Goal: Task Accomplishment & Management: Manage account settings

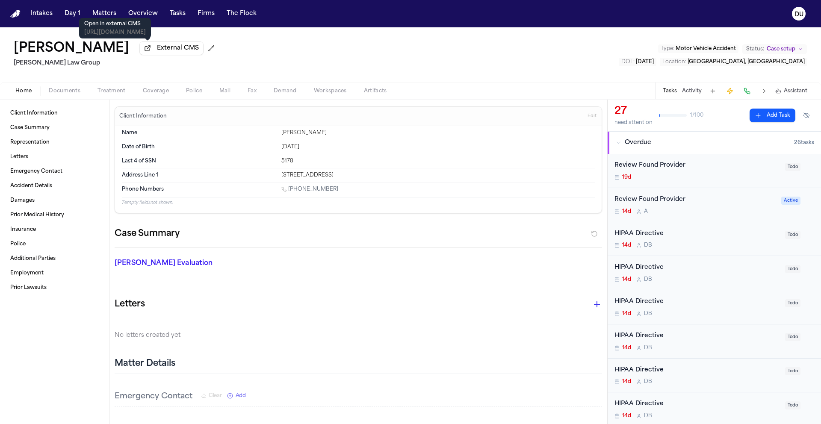
click at [19, 18] on nav "Intakes Day 1 Matters Overview Tasks Firms The Flock DU" at bounding box center [410, 13] width 821 height 27
click at [10, 12] on img "Home" at bounding box center [15, 14] width 10 height 8
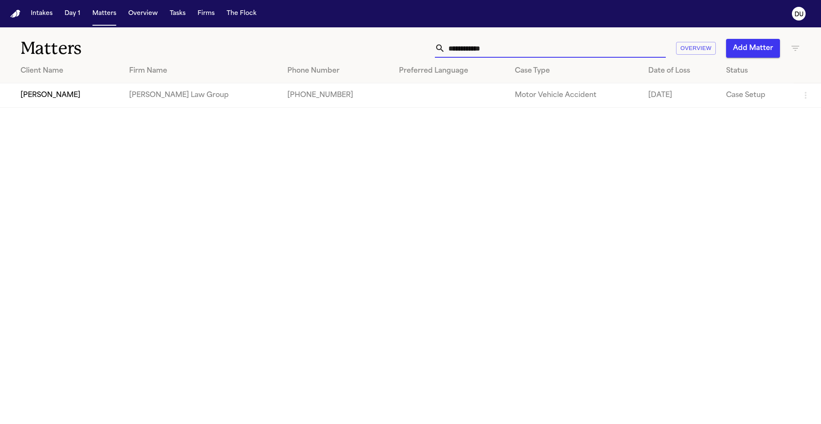
drag, startPoint x: 534, startPoint y: 49, endPoint x: 427, endPoint y: 50, distance: 106.9
click at [427, 50] on div "**********" at bounding box center [524, 48] width 553 height 19
type input "*"
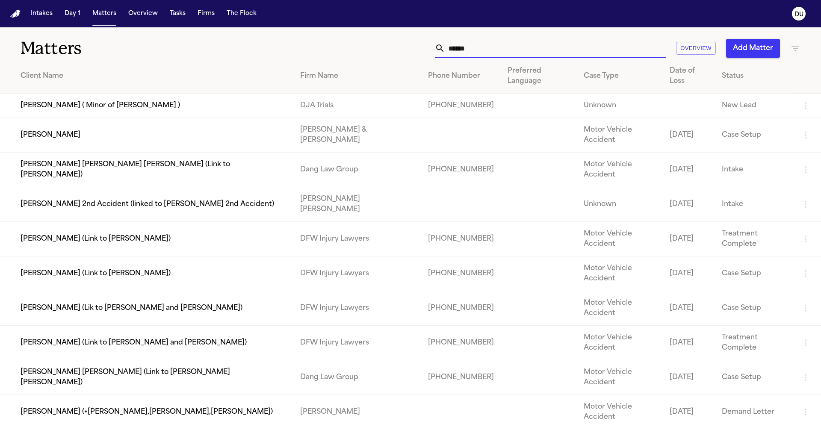
type input "*******"
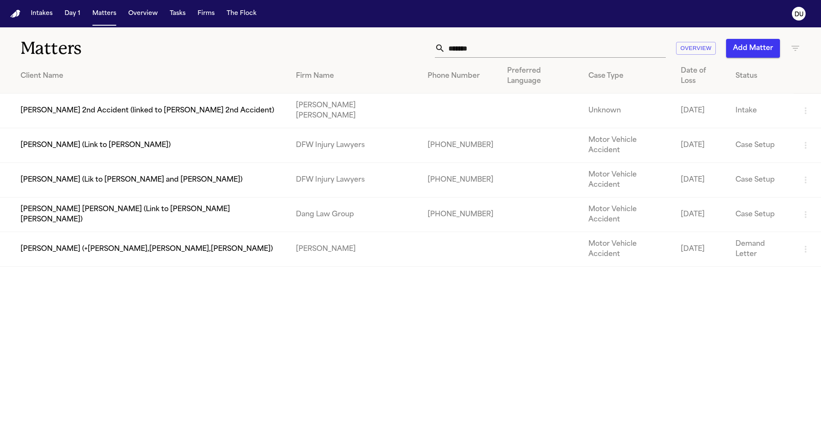
click at [75, 163] on td "[PERSON_NAME] (Lik to [PERSON_NAME] and [PERSON_NAME])" at bounding box center [144, 180] width 289 height 35
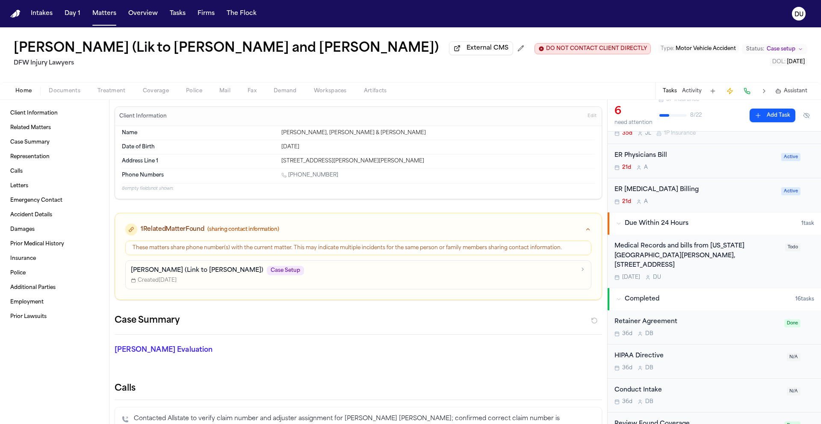
scroll to position [114, 0]
click at [694, 256] on div "Medical Records and bills from [US_STATE][GEOGRAPHIC_DATA][PERSON_NAME], [STREE…" at bounding box center [698, 254] width 166 height 29
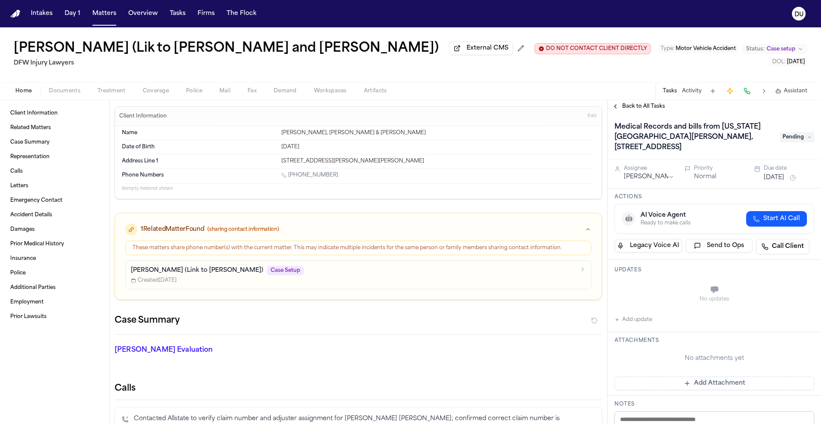
click at [654, 108] on span "Back to All Tasks" at bounding box center [643, 106] width 43 height 7
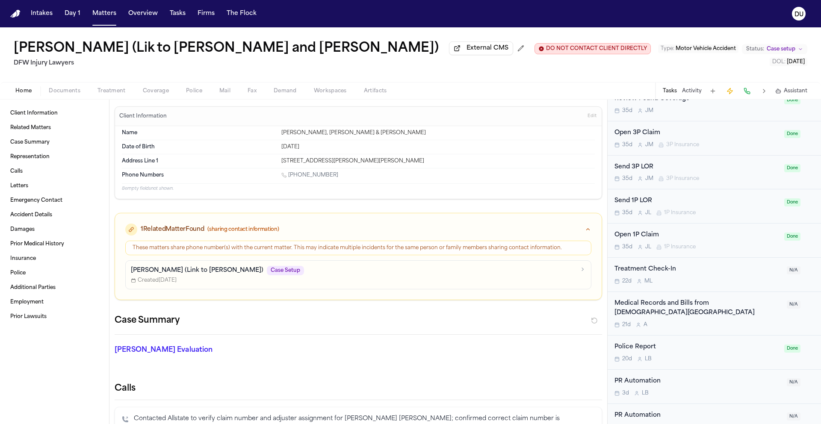
scroll to position [555, 0]
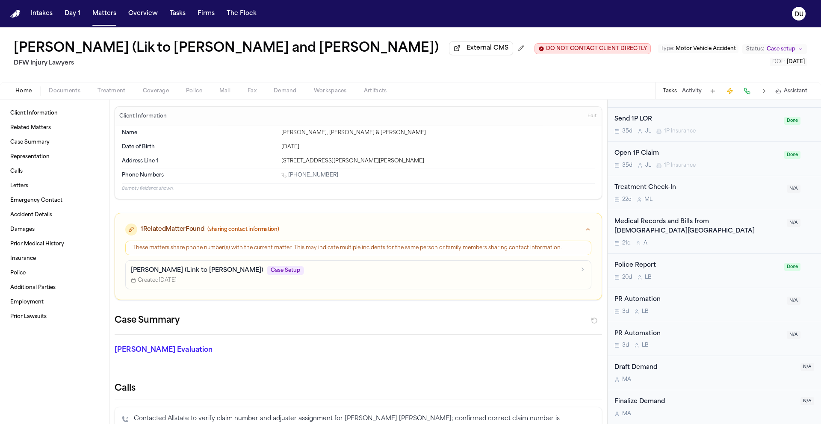
click at [645, 224] on div "Medical Records and Bills from [DEMOGRAPHIC_DATA][GEOGRAPHIC_DATA]" at bounding box center [698, 227] width 167 height 20
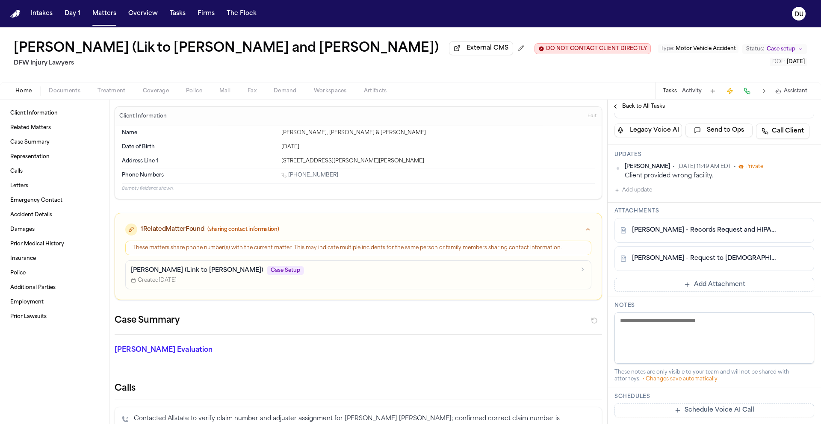
scroll to position [140, 0]
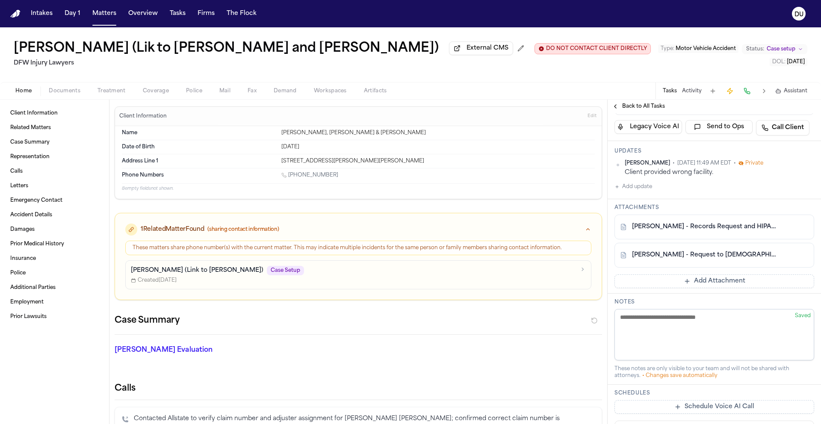
click at [696, 223] on link "[PERSON_NAME] - Records Request and HIPAA Release to [DEMOGRAPHIC_DATA][GEOGRAP…" at bounding box center [706, 227] width 148 height 9
click at [630, 107] on span "Back to All Tasks" at bounding box center [643, 106] width 43 height 7
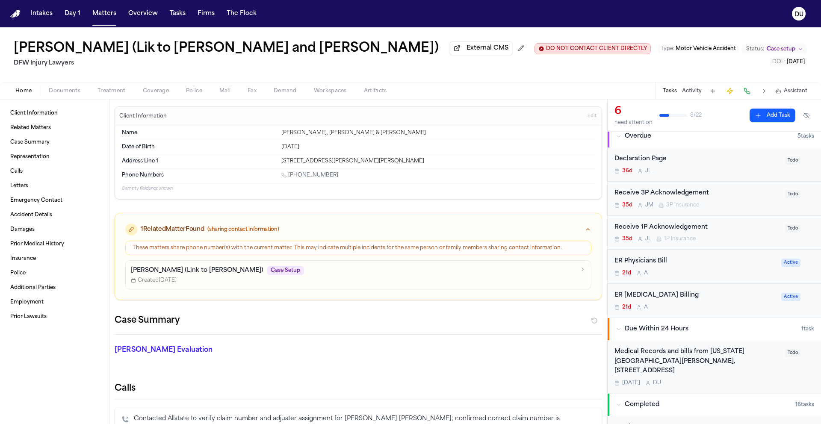
scroll to position [15, 0]
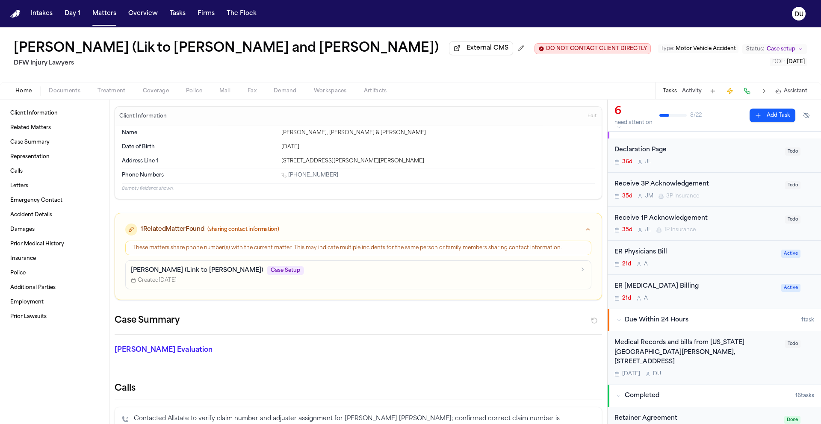
click at [683, 354] on div "Medical Records and bills from [US_STATE][GEOGRAPHIC_DATA][PERSON_NAME], [STREE…" at bounding box center [698, 352] width 166 height 29
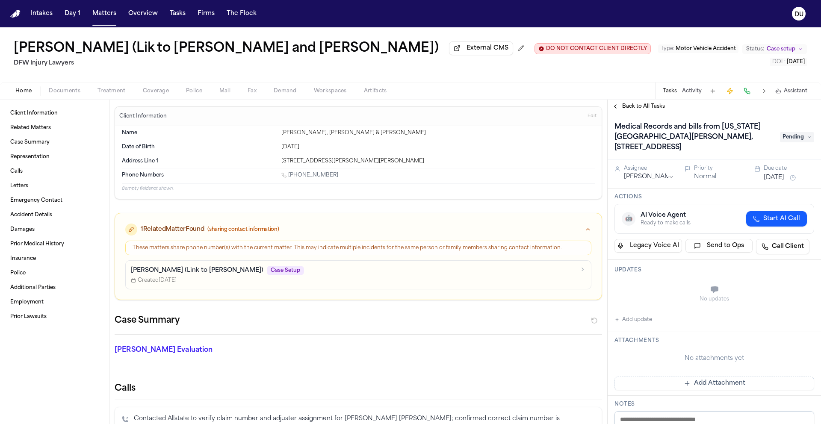
click at [800, 142] on span "Pending" at bounding box center [797, 137] width 34 height 10
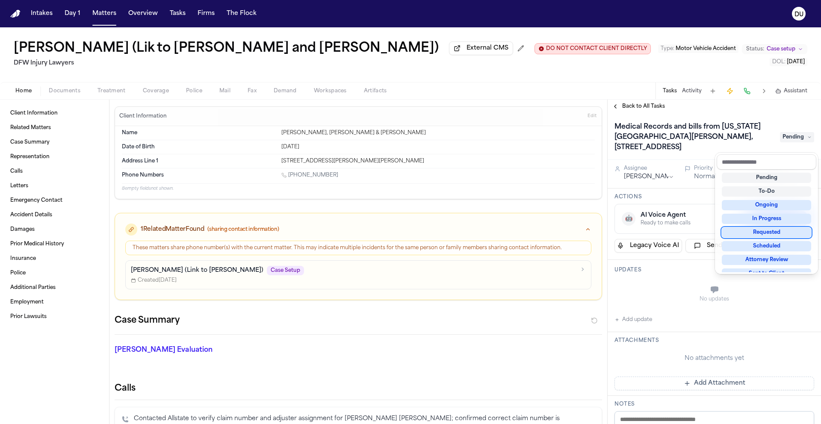
click at [775, 233] on div "Requested" at bounding box center [766, 233] width 89 height 10
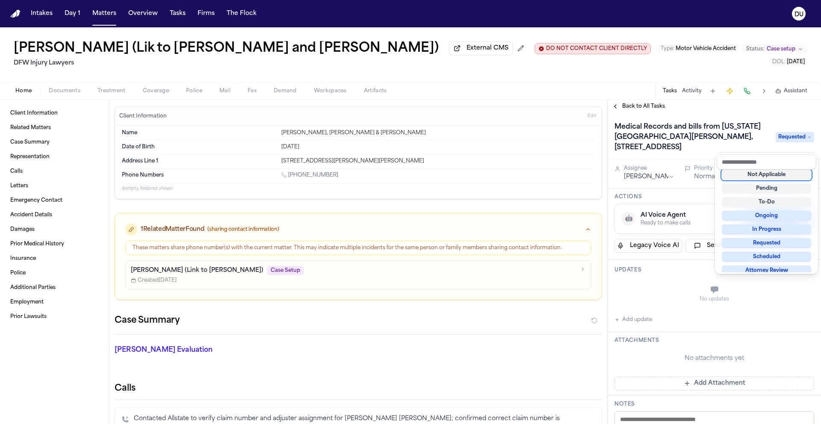
click at [767, 107] on div "Back to All Tasks Medical Records and bills from [US_STATE][GEOGRAPHIC_DATA][PE…" at bounding box center [714, 262] width 213 height 325
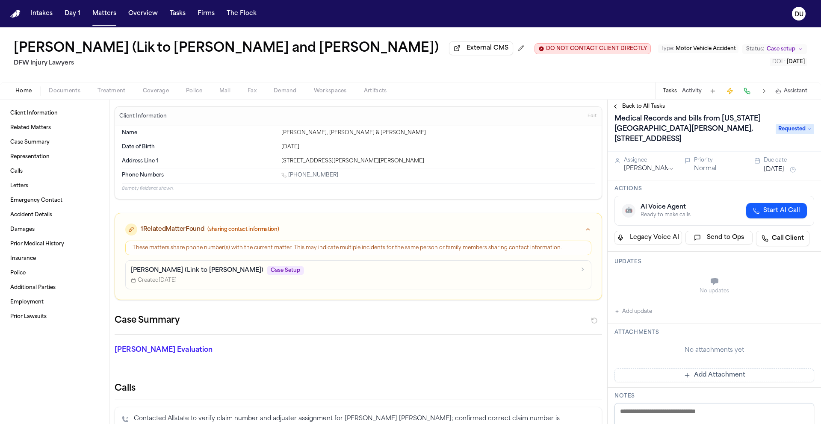
scroll to position [9, 0]
click at [675, 382] on button "Add Attachment" at bounding box center [715, 375] width 200 height 14
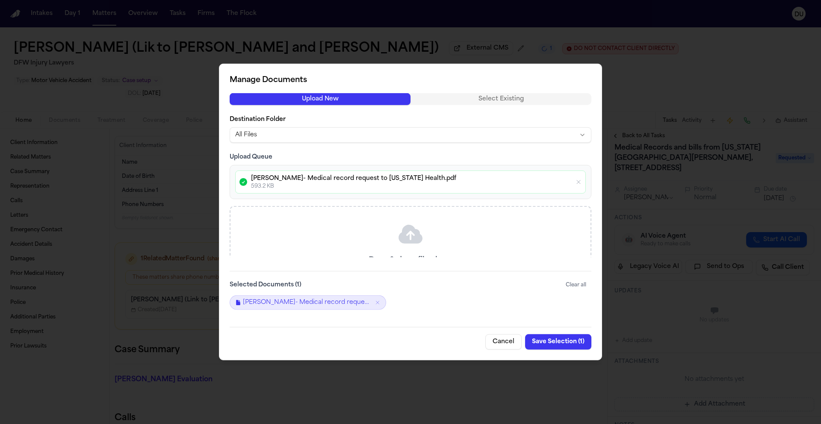
click at [560, 343] on button "Save Selection ( 1 )" at bounding box center [558, 341] width 66 height 15
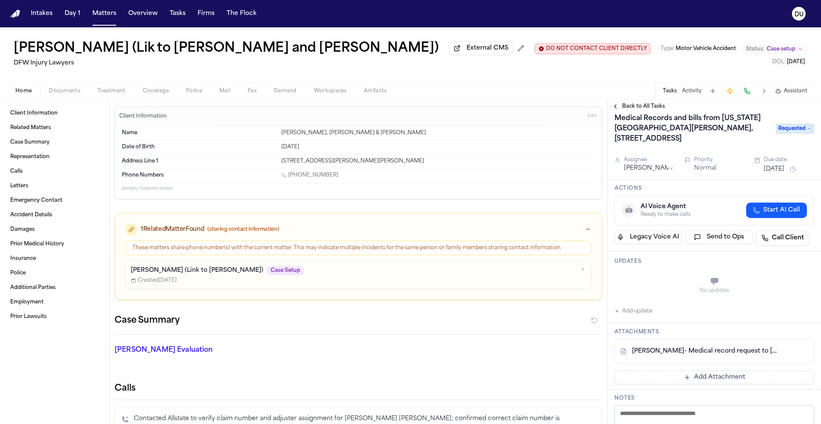
click at [10, 17] on img "Home" at bounding box center [15, 14] width 10 height 8
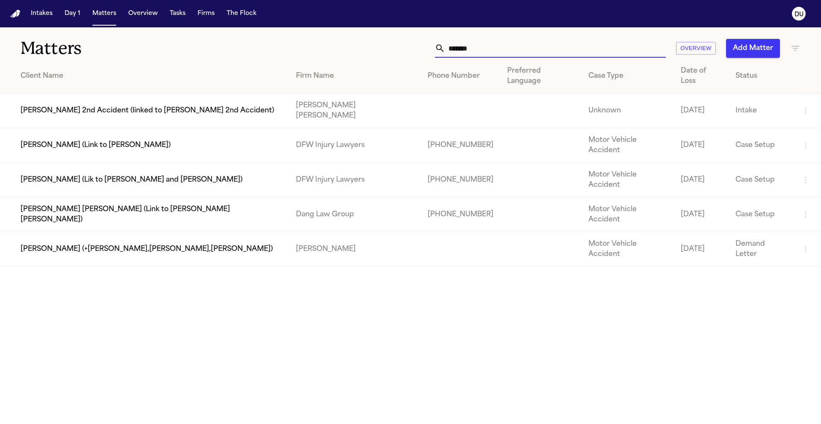
drag, startPoint x: 497, startPoint y: 52, endPoint x: 438, endPoint y: 52, distance: 59.5
click at [438, 52] on div "*******" at bounding box center [550, 48] width 231 height 19
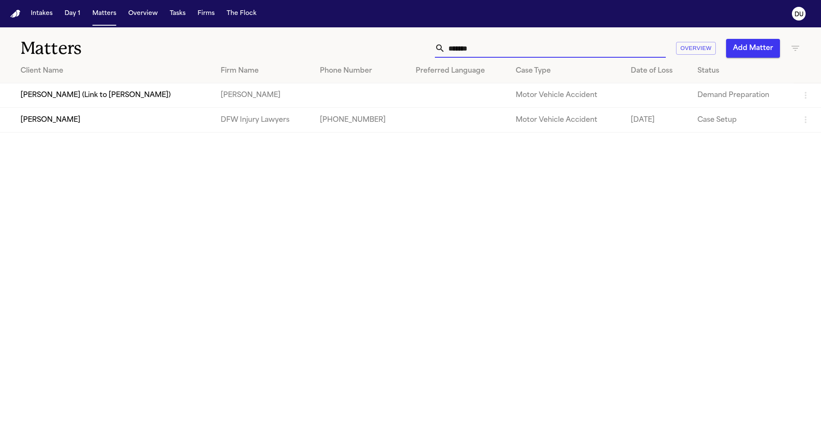
type input "*******"
click at [217, 120] on td "DFW Injury Lawyers" at bounding box center [263, 120] width 99 height 24
click at [171, 124] on td "[PERSON_NAME]" at bounding box center [107, 120] width 214 height 24
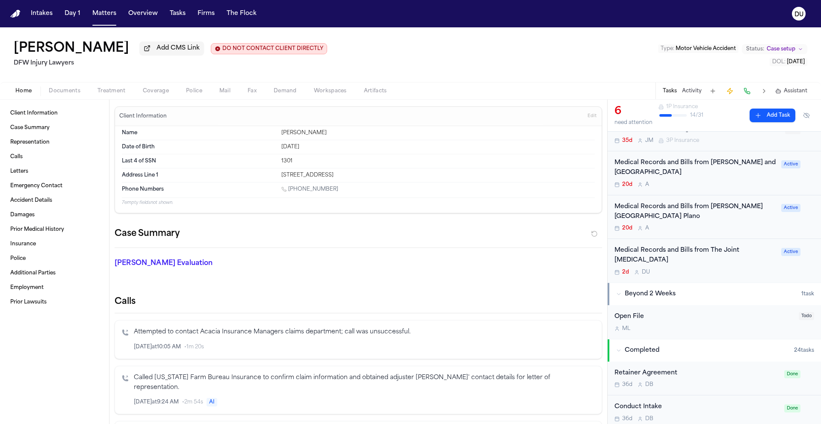
scroll to position [106, 0]
click at [669, 207] on div "Medical Records and Bills from [PERSON_NAME][GEOGRAPHIC_DATA] Plano" at bounding box center [696, 211] width 162 height 20
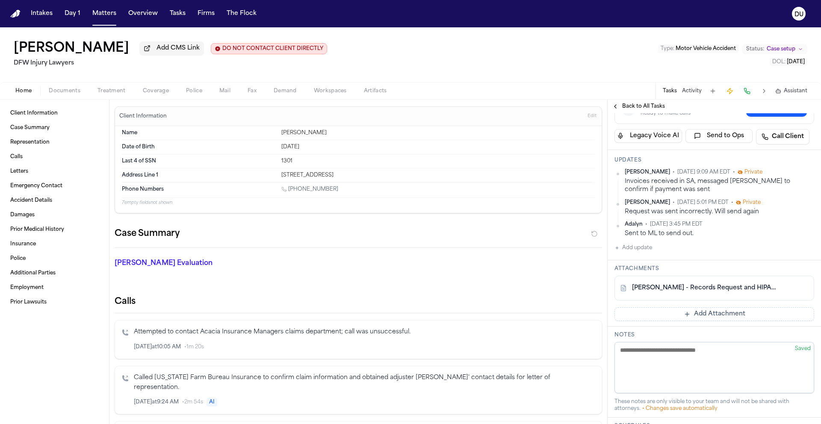
scroll to position [98, 0]
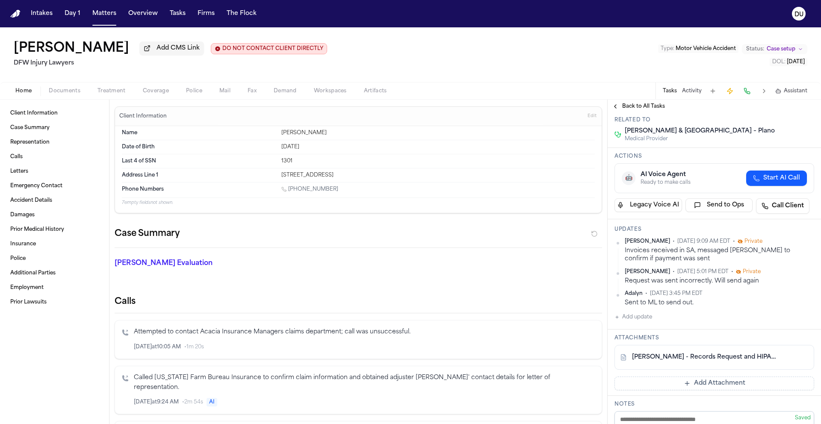
click at [633, 109] on span "Back to All Tasks" at bounding box center [643, 106] width 43 height 7
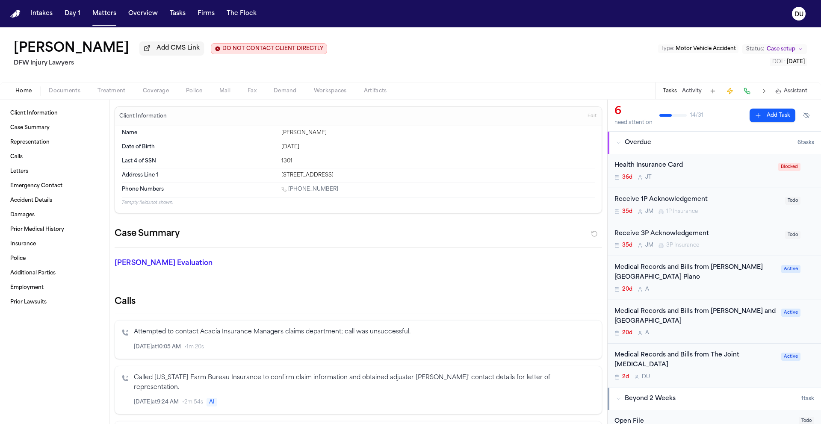
click at [670, 282] on div "Medical Records and Bills from [PERSON_NAME][GEOGRAPHIC_DATA] Plano" at bounding box center [696, 273] width 162 height 20
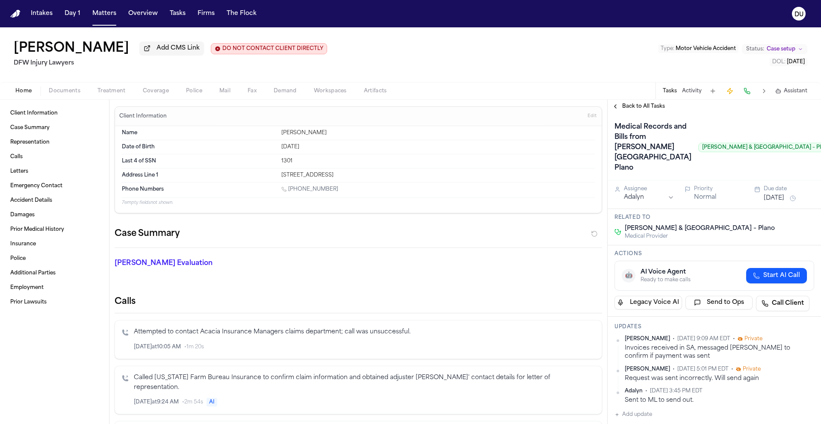
scroll to position [152, 0]
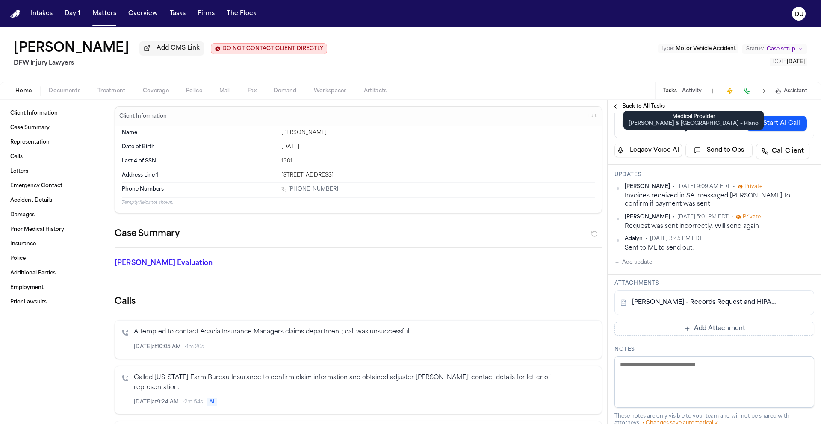
click at [644, 115] on div "Medical Provider" at bounding box center [694, 116] width 130 height 7
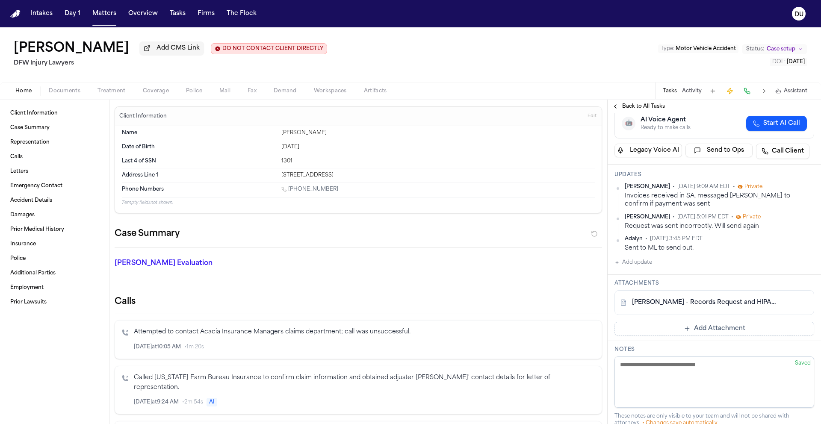
click at [645, 109] on span "Back to All Tasks" at bounding box center [643, 106] width 43 height 7
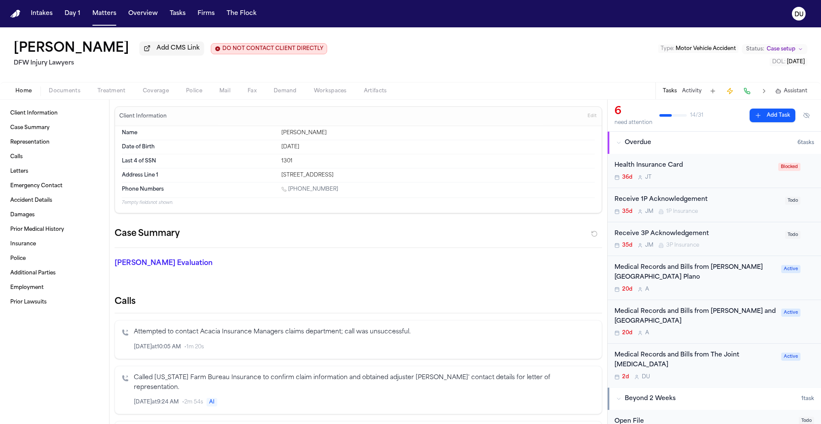
click at [671, 318] on div "Medical Records and Bills from [PERSON_NAME] and [GEOGRAPHIC_DATA]" at bounding box center [696, 317] width 162 height 20
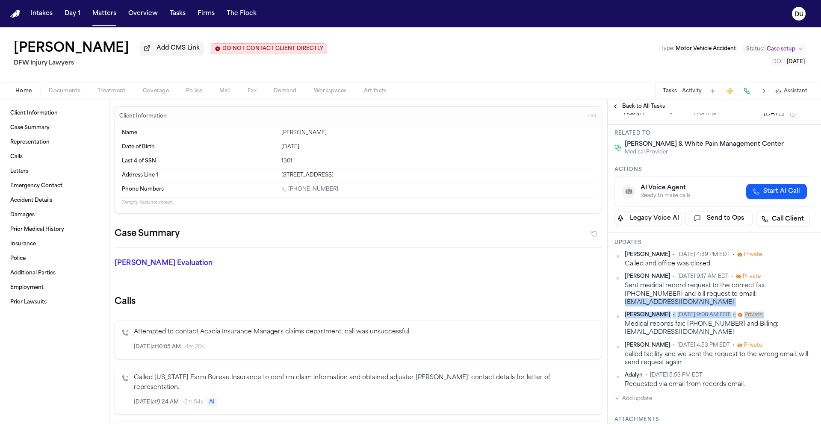
scroll to position [74, 21]
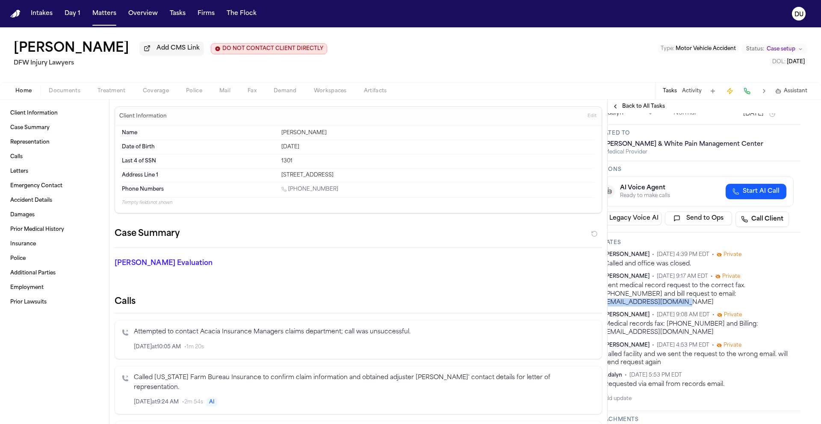
drag, startPoint x: 700, startPoint y: 339, endPoint x: 760, endPoint y: 339, distance: 60.3
click at [760, 307] on div "Sent medical record request to the correct fax. [PHONE_NUMBER] and bill request…" at bounding box center [698, 294] width 189 height 25
click at [790, 345] on div "Updates [PERSON_NAME] • [DATE] 4:39 PM EDT • Private Called and office was clos…" at bounding box center [693, 322] width 213 height 179
drag, startPoint x: 775, startPoint y: 339, endPoint x: 679, endPoint y: 340, distance: 96.2
click at [679, 307] on div "Sent medical record request to the correct fax. [PHONE_NUMBER] and bill request…" at bounding box center [698, 294] width 189 height 25
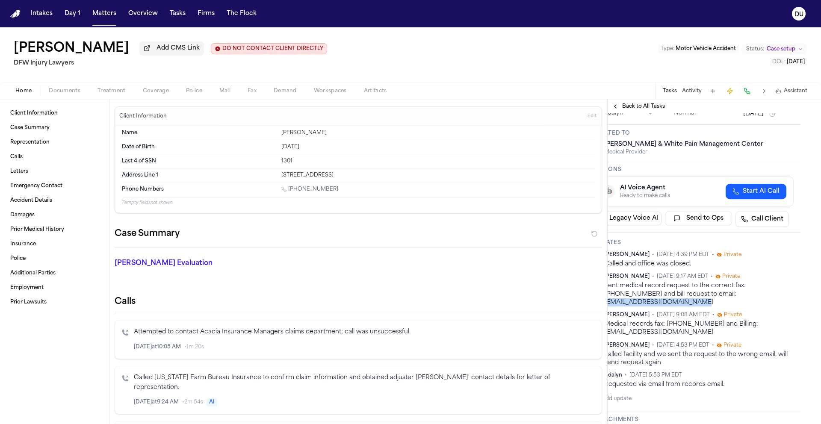
copy div "[EMAIL_ADDRESS][DOMAIN_NAME]"
click at [15, 15] on img "Home" at bounding box center [15, 14] width 10 height 8
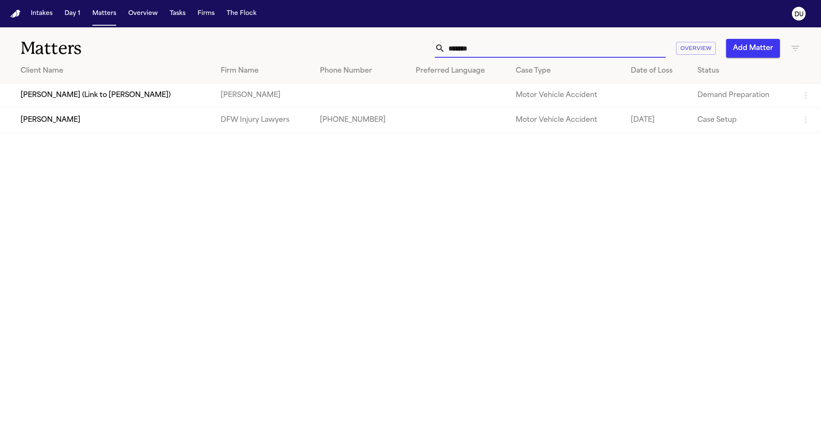
drag, startPoint x: 514, startPoint y: 54, endPoint x: 445, endPoint y: 53, distance: 69.3
click at [445, 53] on div "*******" at bounding box center [550, 48] width 231 height 19
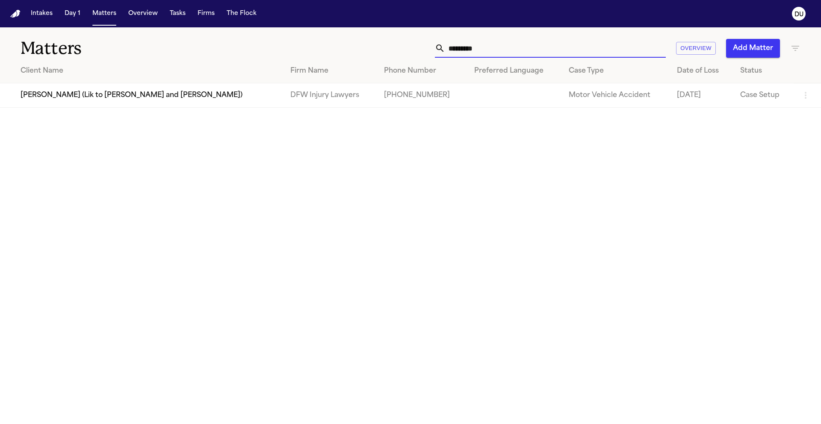
type input "*********"
click at [180, 96] on td "[PERSON_NAME] (Lik to [PERSON_NAME] and [PERSON_NAME])" at bounding box center [142, 95] width 284 height 24
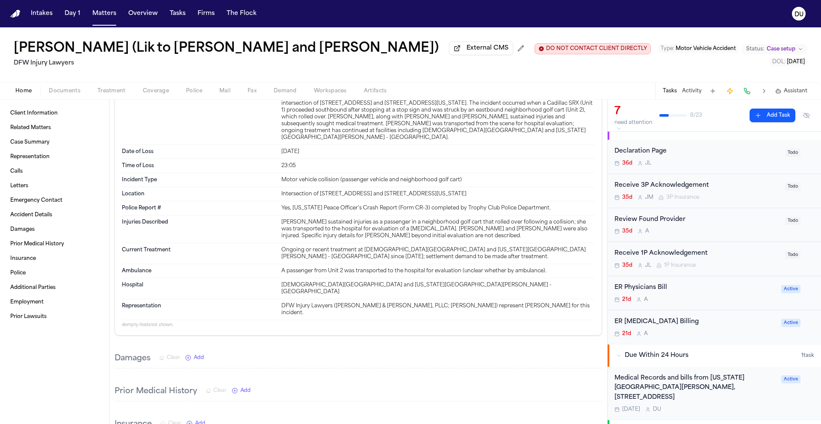
scroll to position [21, 0]
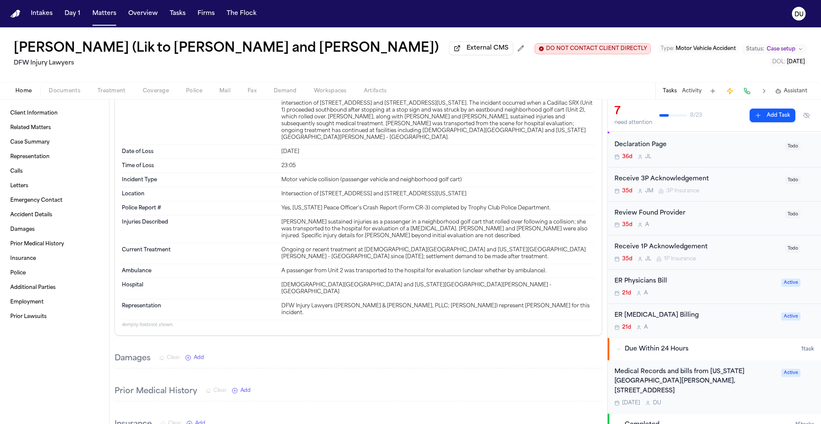
click at [647, 281] on div "ER Physicians Bill" at bounding box center [696, 282] width 162 height 10
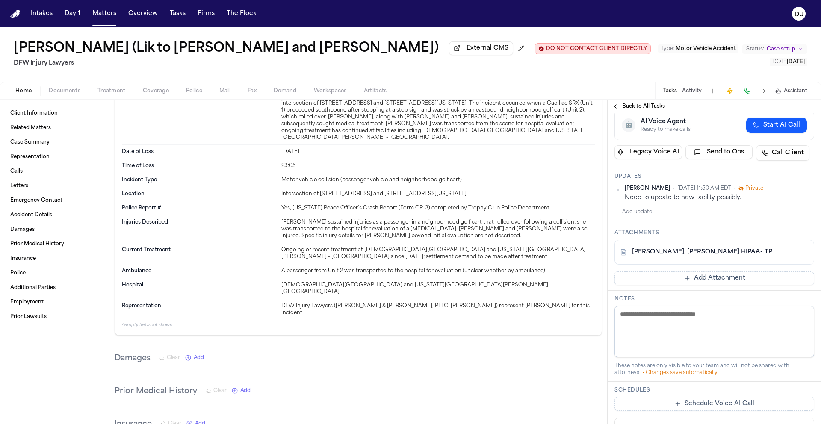
scroll to position [77, 0]
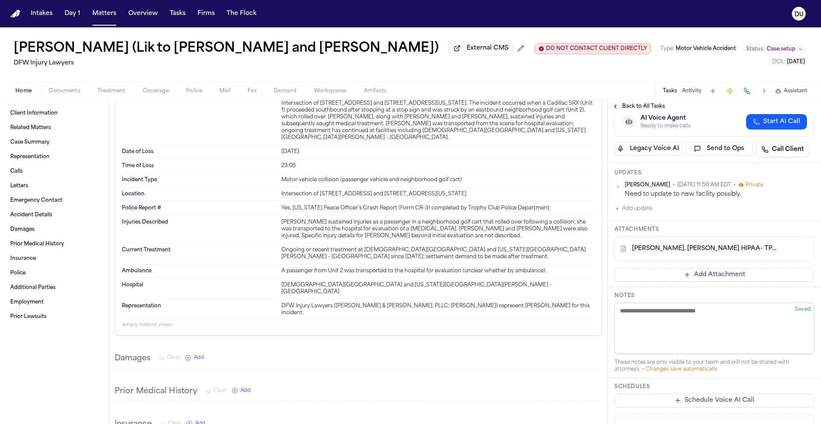
click at [670, 252] on link "[PERSON_NAME], [PERSON_NAME] HIPAA- TPR.pdf" at bounding box center [706, 249] width 148 height 9
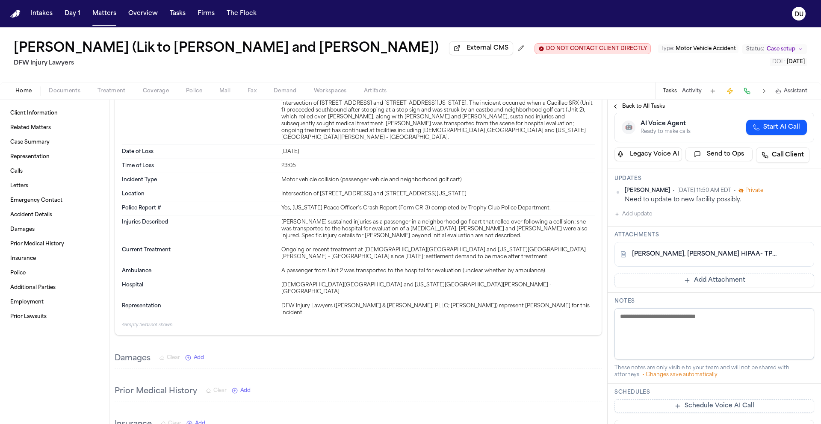
scroll to position [0, 0]
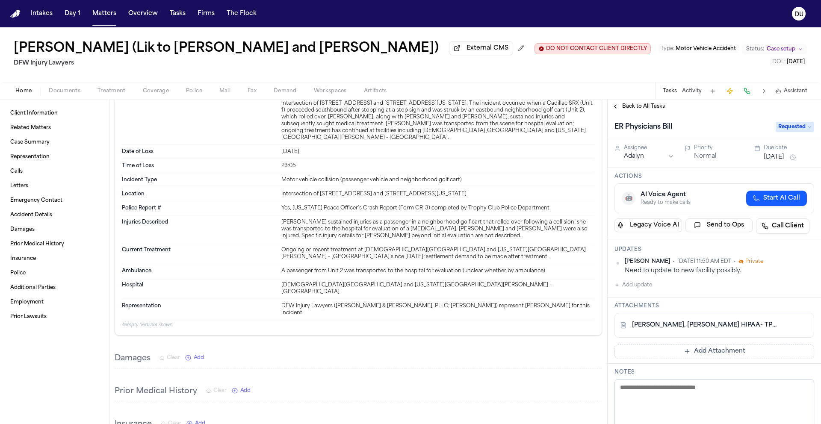
click at [642, 108] on span "Back to All Tasks" at bounding box center [643, 106] width 43 height 7
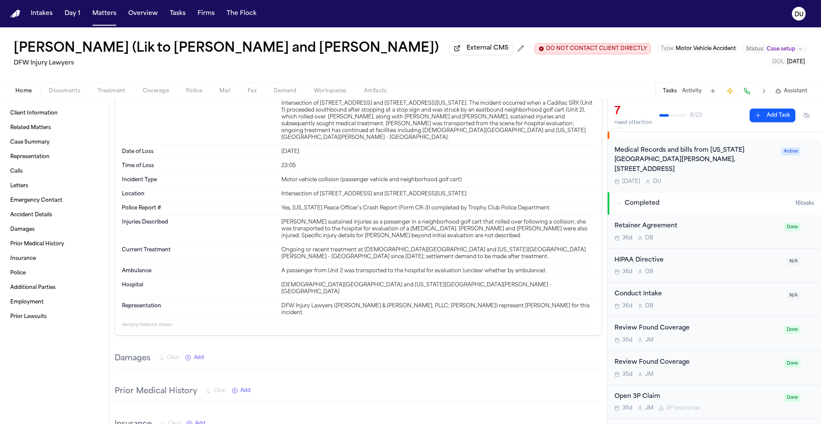
scroll to position [168, 0]
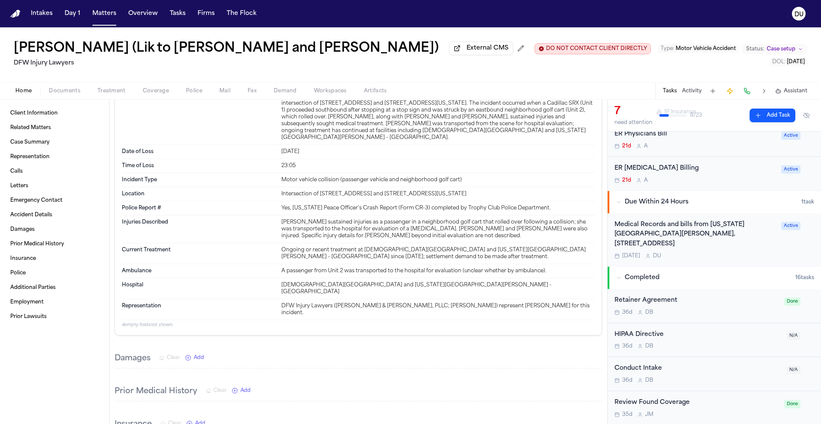
click at [710, 242] on div "Medical Records and bills from [US_STATE][GEOGRAPHIC_DATA][PERSON_NAME], [STREE…" at bounding box center [696, 234] width 162 height 29
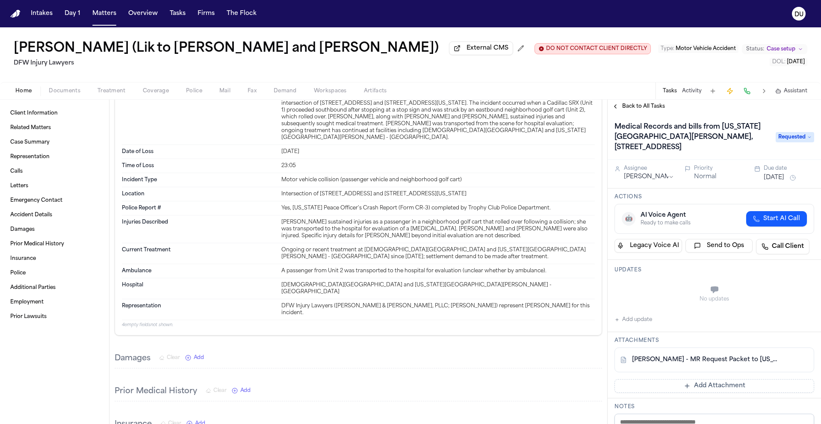
click at [764, 182] on button "[DATE]" at bounding box center [774, 178] width 21 height 9
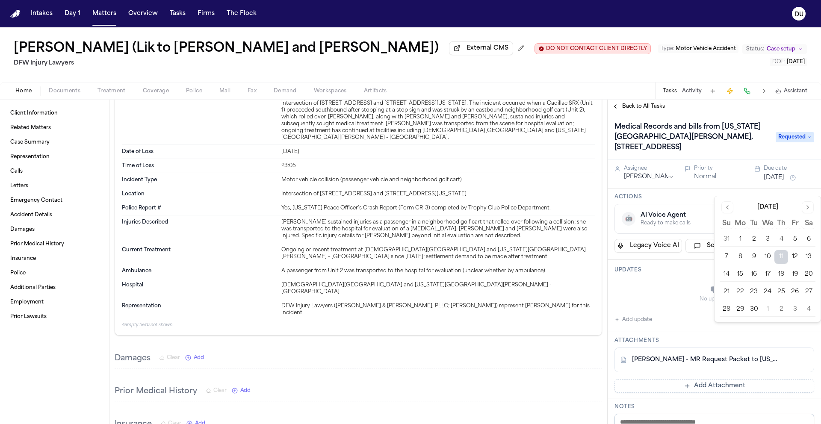
click at [739, 275] on button "15" at bounding box center [741, 275] width 14 height 14
click at [695, 393] on button "Add Attachment" at bounding box center [715, 386] width 200 height 14
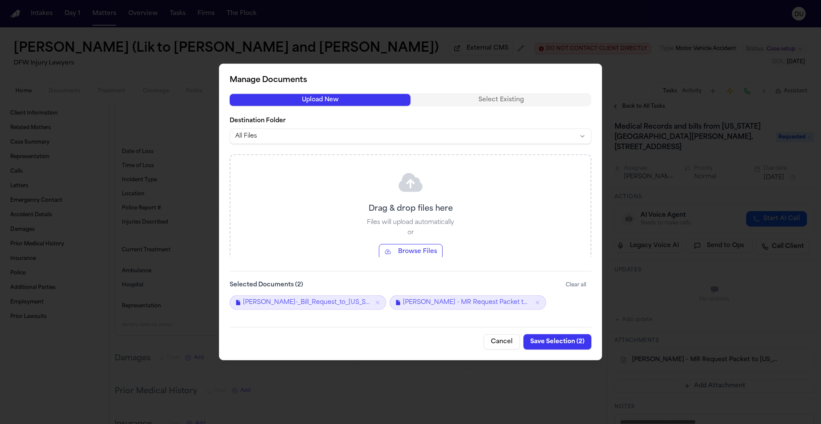
click at [560, 346] on button "Save Selection ( 2 )" at bounding box center [558, 341] width 68 height 15
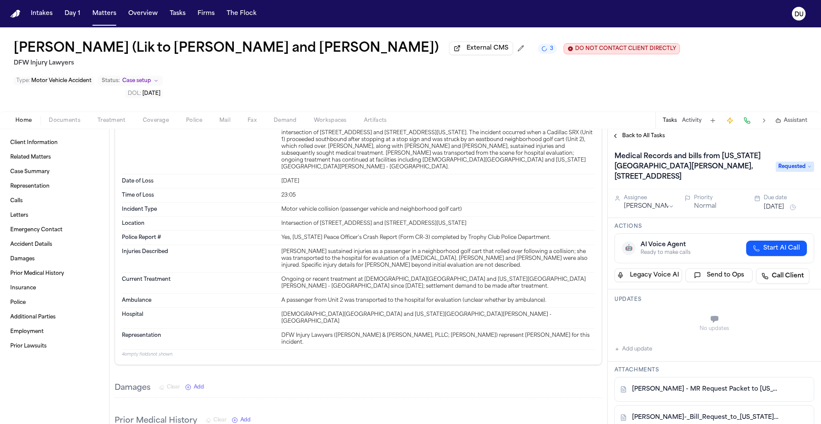
click at [633, 133] on span "Back to All Tasks" at bounding box center [643, 136] width 43 height 7
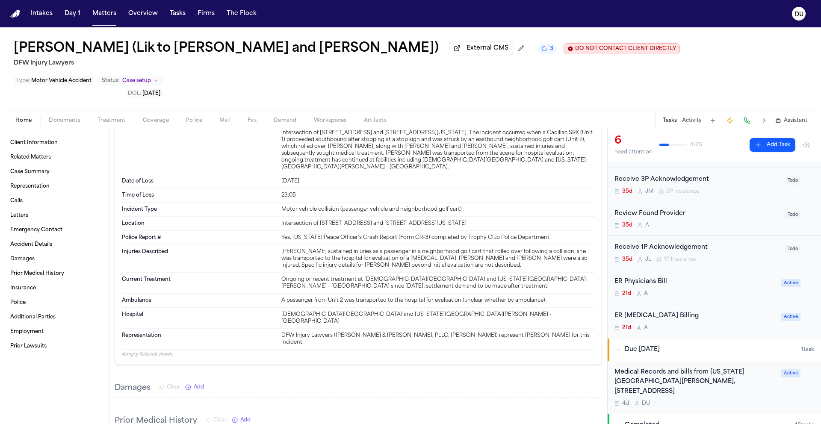
scroll to position [52, 0]
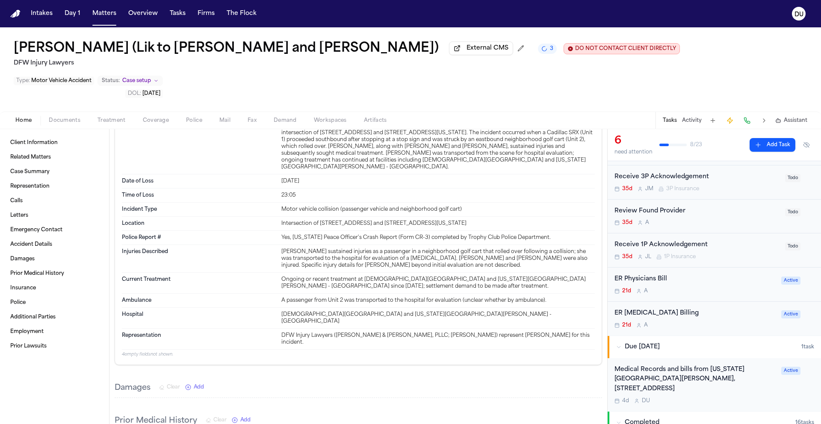
click at [651, 309] on div "ER [MEDICAL_DATA] Billing" at bounding box center [696, 314] width 162 height 10
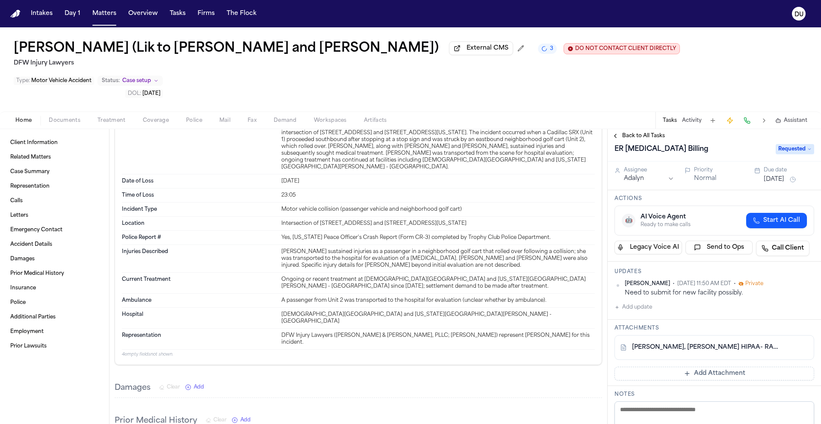
scroll to position [49, 0]
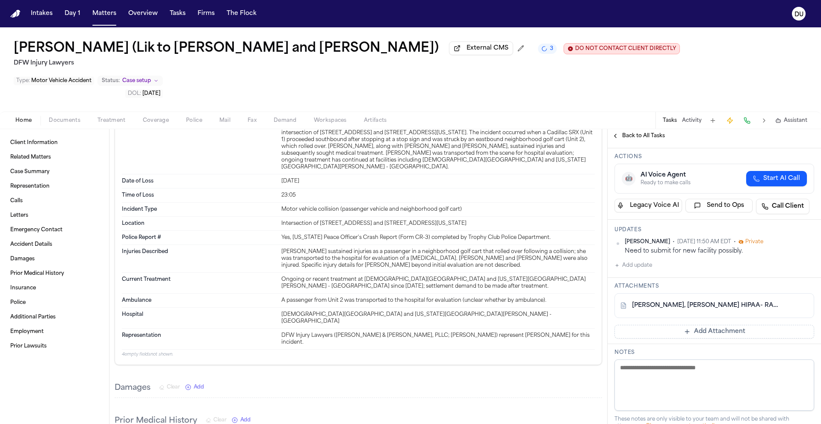
click at [645, 260] on button "Add update" at bounding box center [634, 265] width 38 height 10
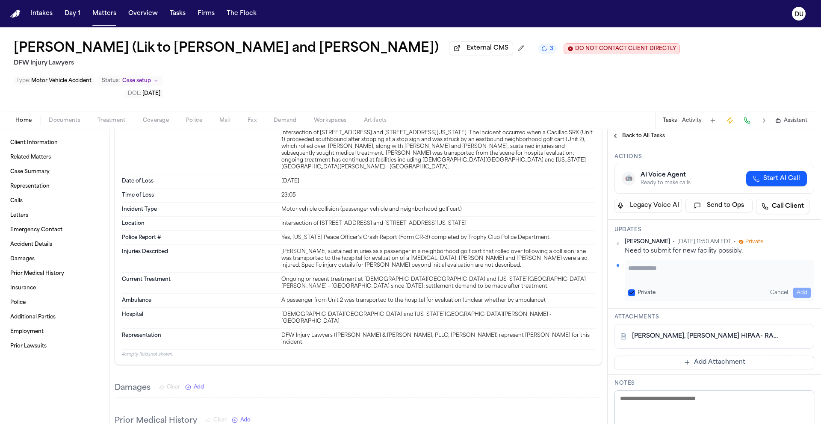
click at [667, 264] on textarea "Add your update" at bounding box center [719, 272] width 183 height 17
type textarea "**********"
click at [798, 288] on button "Add" at bounding box center [802, 293] width 18 height 10
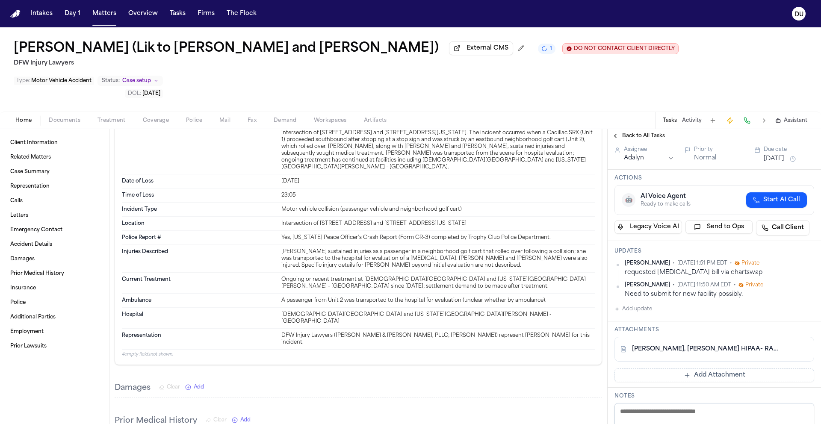
scroll to position [0, 0]
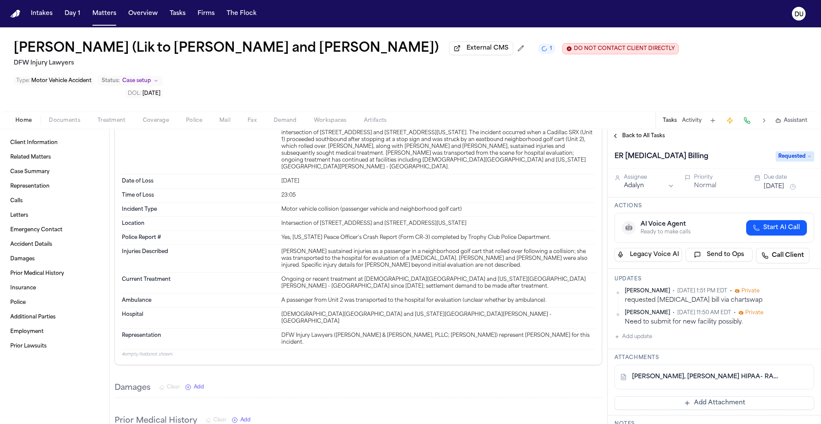
click at [782, 183] on button "[DATE]" at bounding box center [774, 187] width 21 height 9
click at [743, 244] on button "15" at bounding box center [741, 244] width 14 height 14
click at [702, 150] on div "ER [MEDICAL_DATA] Billing" at bounding box center [693, 157] width 156 height 14
click at [13, 15] on img "Home" at bounding box center [15, 14] width 10 height 8
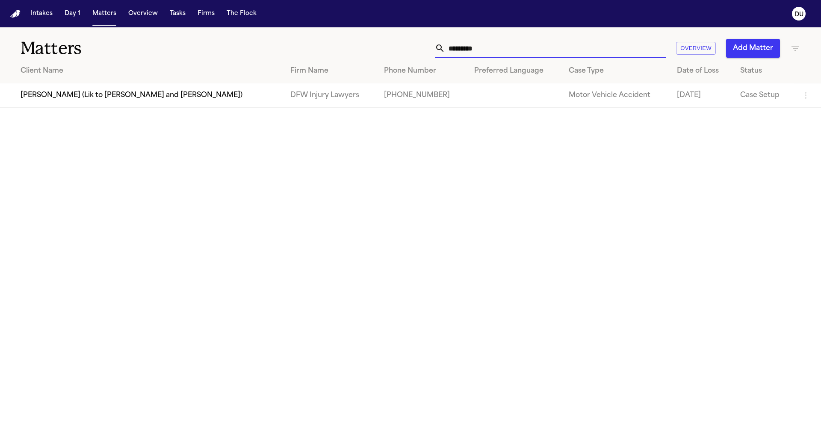
drag, startPoint x: 521, startPoint y: 46, endPoint x: 385, endPoint y: 46, distance: 135.6
click at [385, 46] on div "********* Overview Add Matter" at bounding box center [524, 48] width 553 height 19
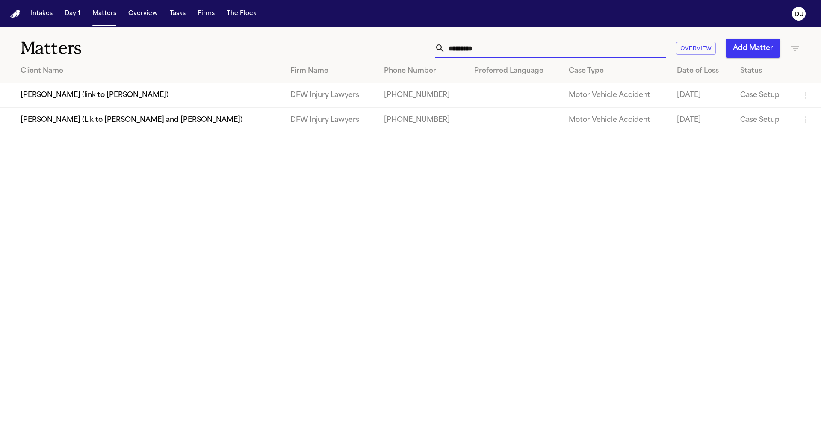
type input "*********"
click at [131, 102] on td "[PERSON_NAME] (link to [PERSON_NAME])" at bounding box center [142, 95] width 284 height 24
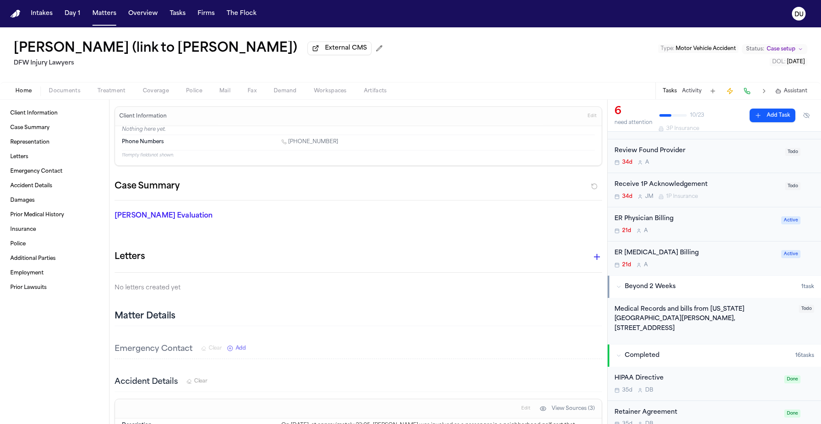
scroll to position [210, 0]
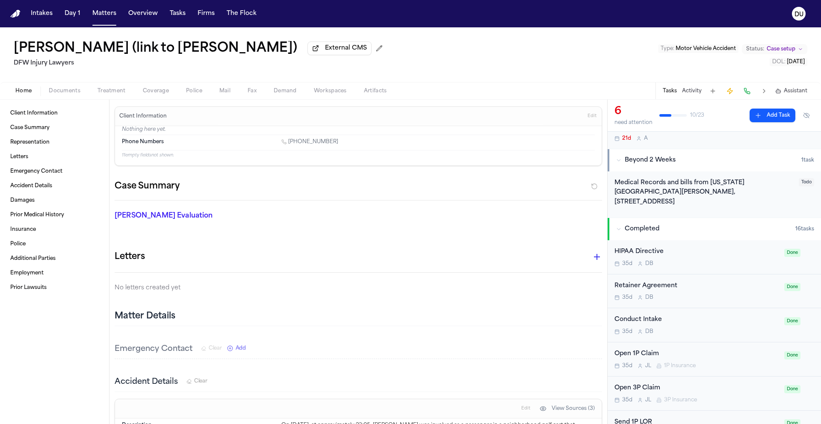
click at [671, 195] on div "Medical Records and bills from [US_STATE][GEOGRAPHIC_DATA][PERSON_NAME], [STREE…" at bounding box center [704, 192] width 179 height 29
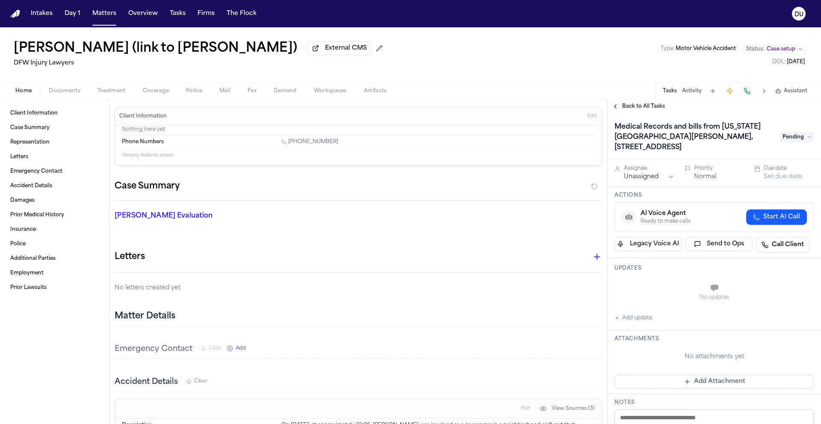
click at [625, 104] on span "Back to All Tasks" at bounding box center [643, 106] width 43 height 7
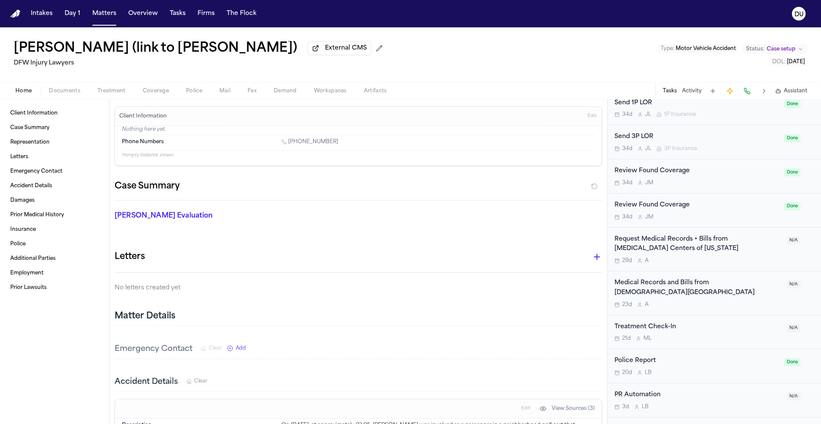
scroll to position [563, 0]
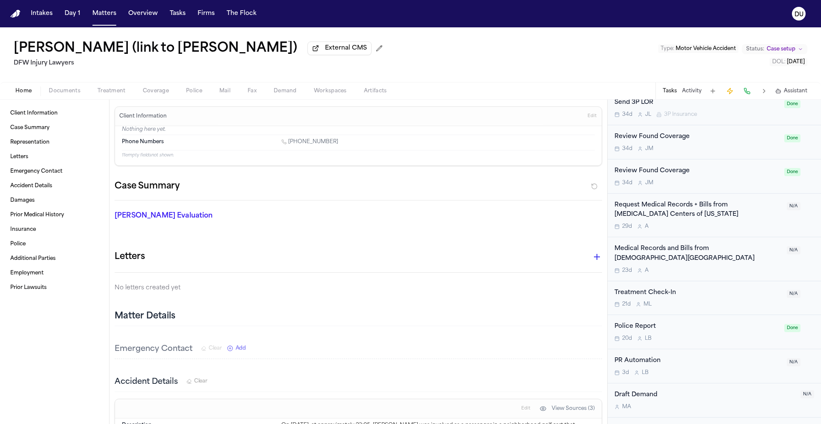
click at [670, 254] on div "Medical Records and Bills from [DEMOGRAPHIC_DATA][GEOGRAPHIC_DATA]" at bounding box center [698, 254] width 167 height 20
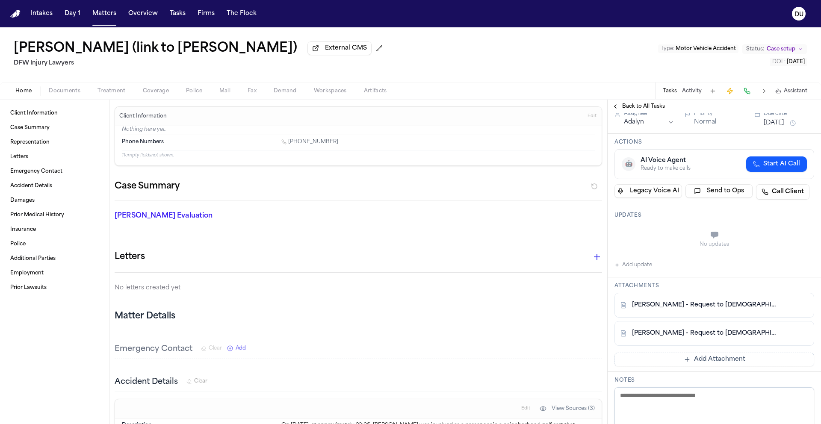
scroll to position [57, 0]
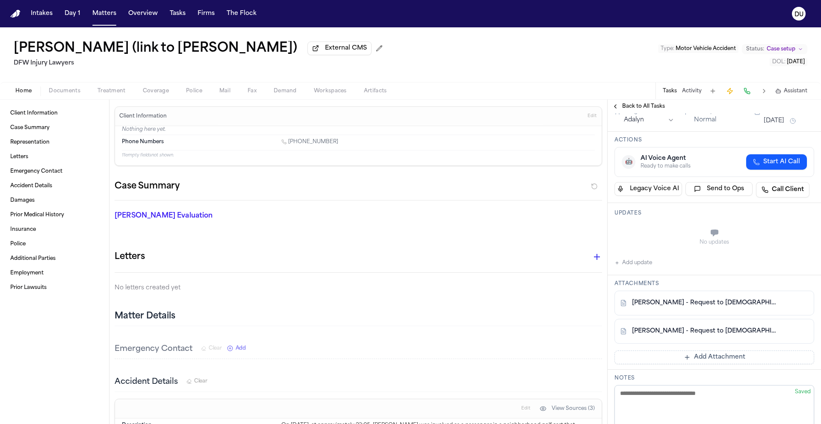
click at [696, 299] on link "[PERSON_NAME] - Request to [DEMOGRAPHIC_DATA] [GEOGRAPHIC_DATA] -- [GEOGRAPHIC_…" at bounding box center [706, 303] width 148 height 9
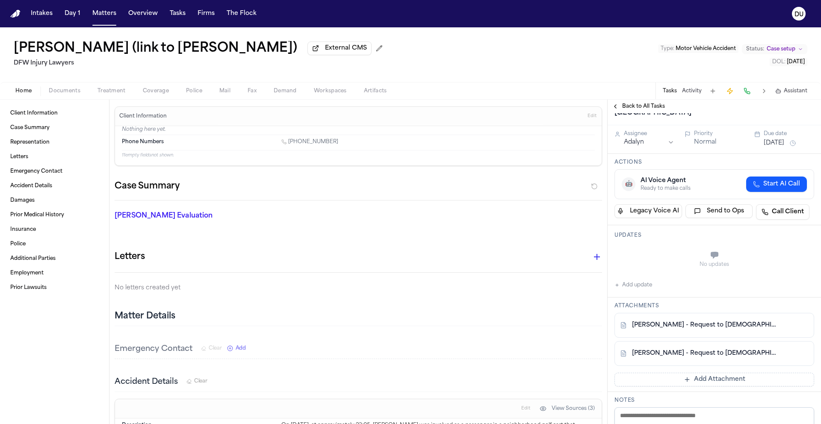
scroll to position [0, 0]
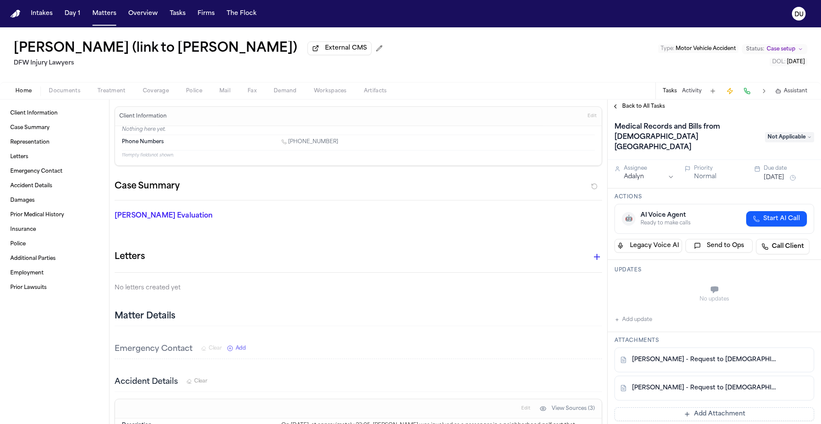
click at [634, 107] on span "Back to All Tasks" at bounding box center [643, 106] width 43 height 7
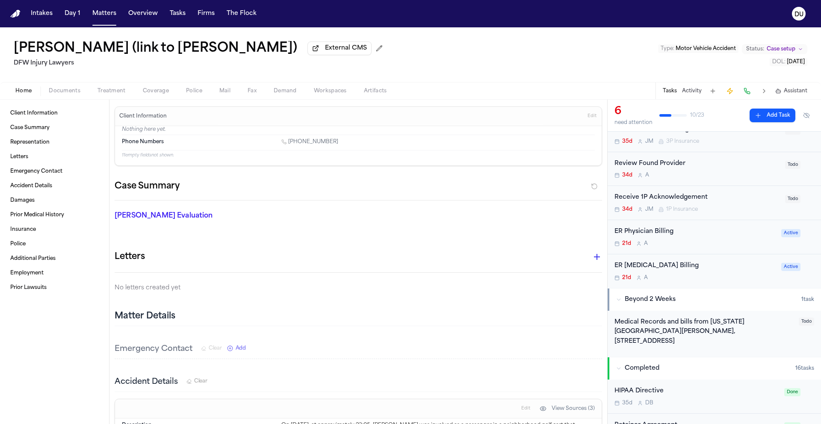
scroll to position [71, 0]
click at [693, 326] on div "Medical Records and bills from [US_STATE][GEOGRAPHIC_DATA][PERSON_NAME], [STREE…" at bounding box center [704, 331] width 179 height 29
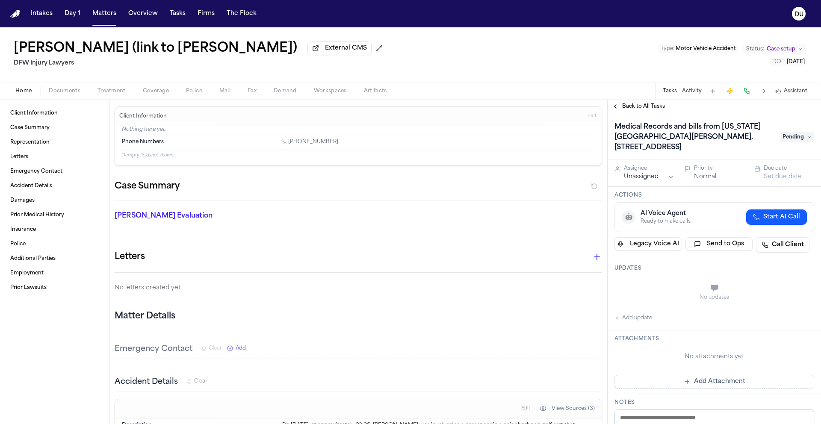
click at [793, 142] on span "Pending" at bounding box center [797, 137] width 34 height 10
click at [790, 142] on span "Pending" at bounding box center [797, 137] width 34 height 10
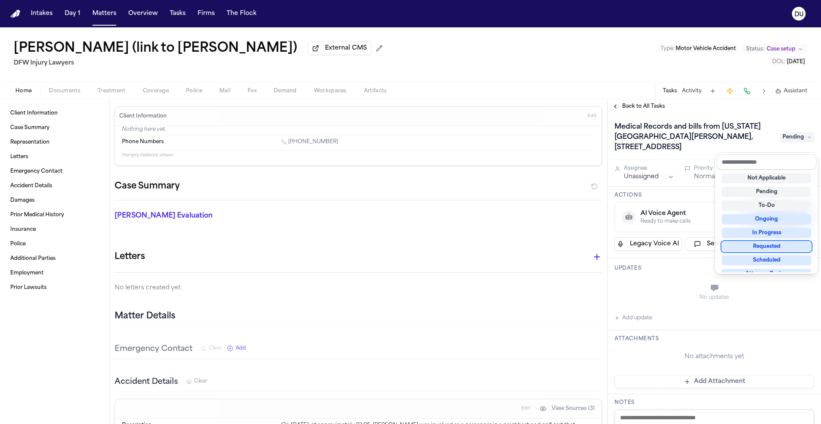
click at [776, 248] on div "Requested" at bounding box center [766, 247] width 89 height 10
click at [660, 148] on div "Medical Records and bills from [US_STATE][GEOGRAPHIC_DATA][PERSON_NAME], [STREE…" at bounding box center [715, 137] width 200 height 34
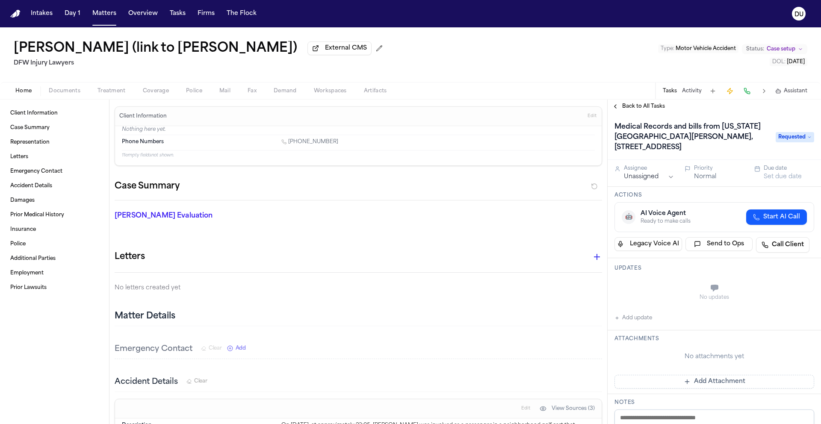
click at [662, 187] on html "Intakes Day 1 Matters Overview Tasks Firms The Flock DU [PERSON_NAME] (link to …" at bounding box center [410, 212] width 821 height 424
click at [780, 181] on button "Set due date" at bounding box center [783, 177] width 38 height 9
click at [739, 272] on button "15" at bounding box center [741, 274] width 14 height 14
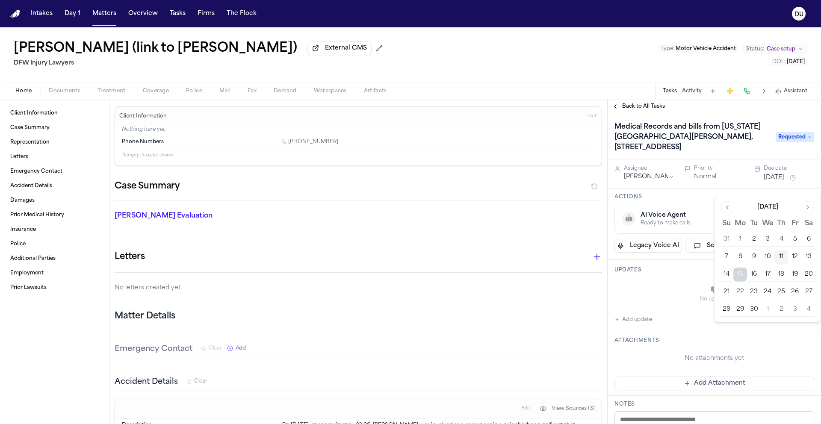
click at [682, 303] on div "No updates" at bounding box center [715, 299] width 200 height 7
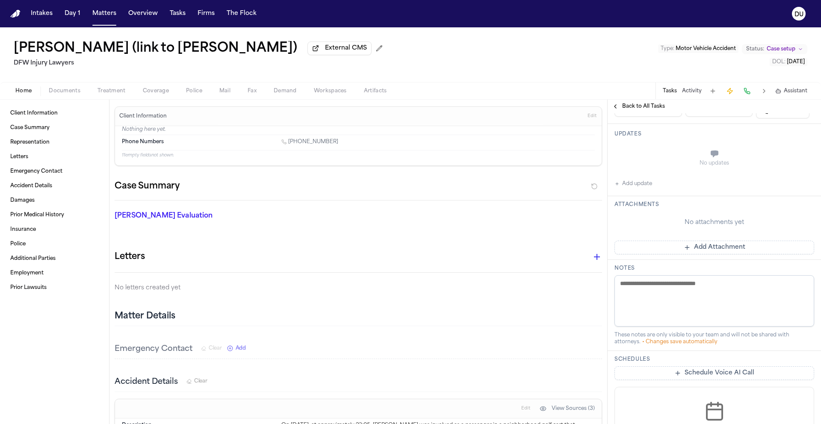
scroll to position [138, 0]
click at [715, 252] on button "Add Attachment" at bounding box center [715, 246] width 200 height 14
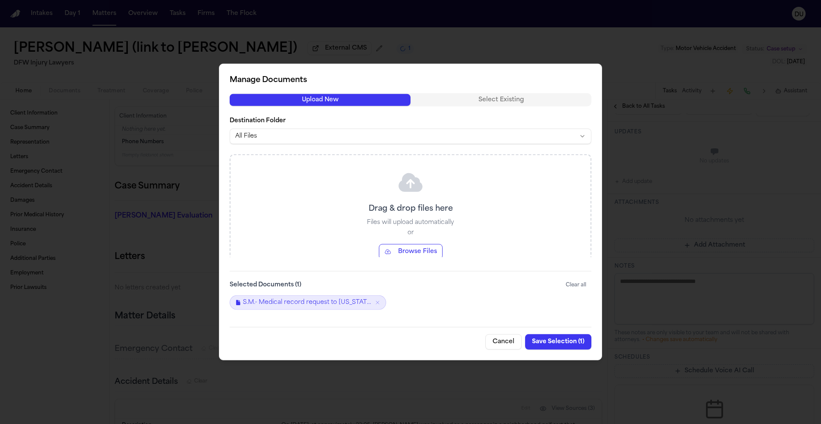
click at [560, 344] on button "Save Selection ( 1 )" at bounding box center [558, 341] width 66 height 15
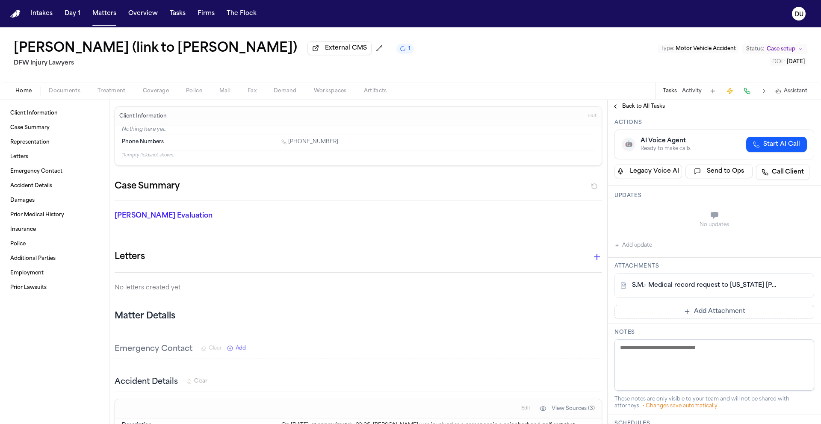
scroll to position [0, 0]
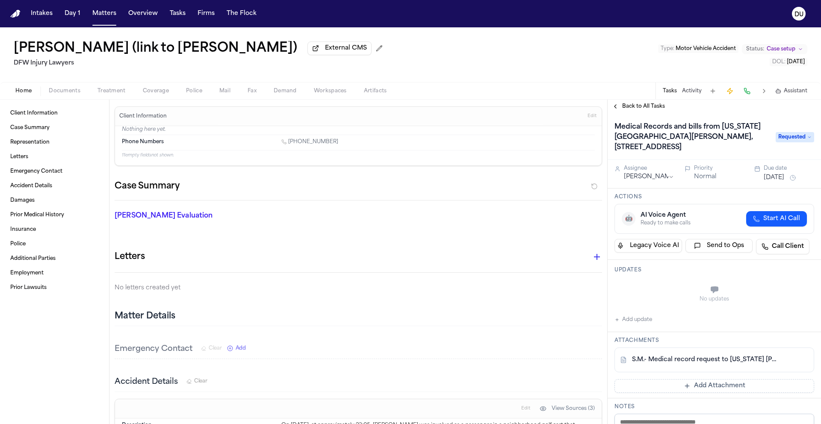
click at [13, 15] on img "Home" at bounding box center [15, 14] width 10 height 8
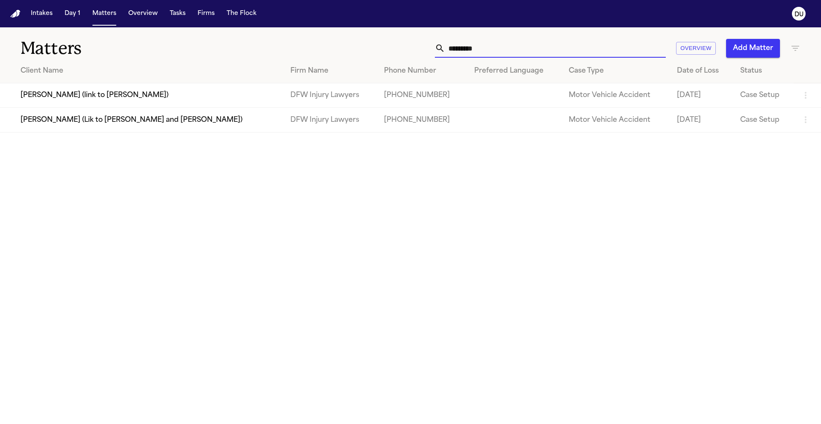
drag, startPoint x: 510, startPoint y: 50, endPoint x: 431, endPoint y: 46, distance: 78.8
click at [431, 46] on div "********* Overview Add Matter" at bounding box center [524, 48] width 553 height 19
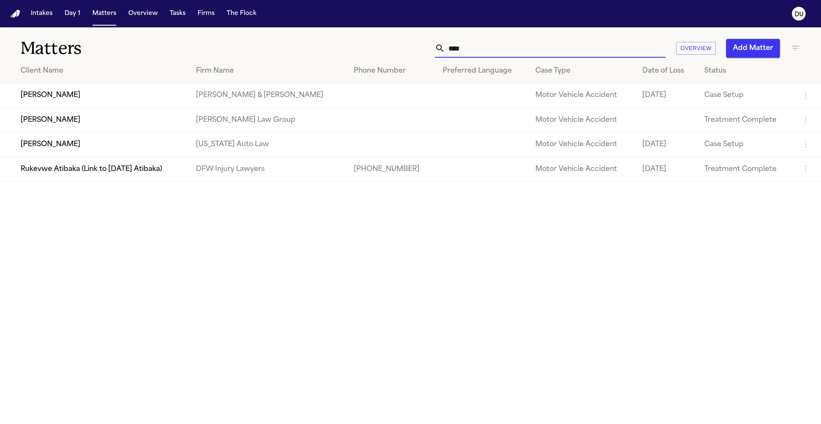
type input "****"
click at [91, 127] on td "[PERSON_NAME]" at bounding box center [94, 120] width 189 height 24
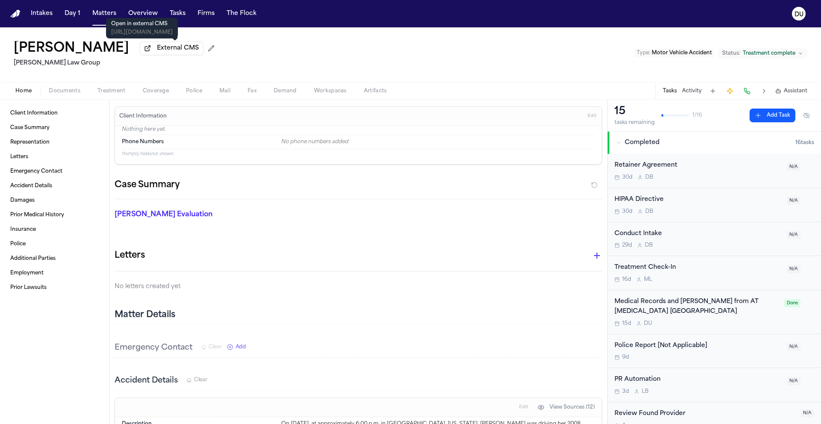
click at [181, 49] on span "External CMS" at bounding box center [178, 48] width 42 height 9
